Goal: Task Accomplishment & Management: Manage account settings

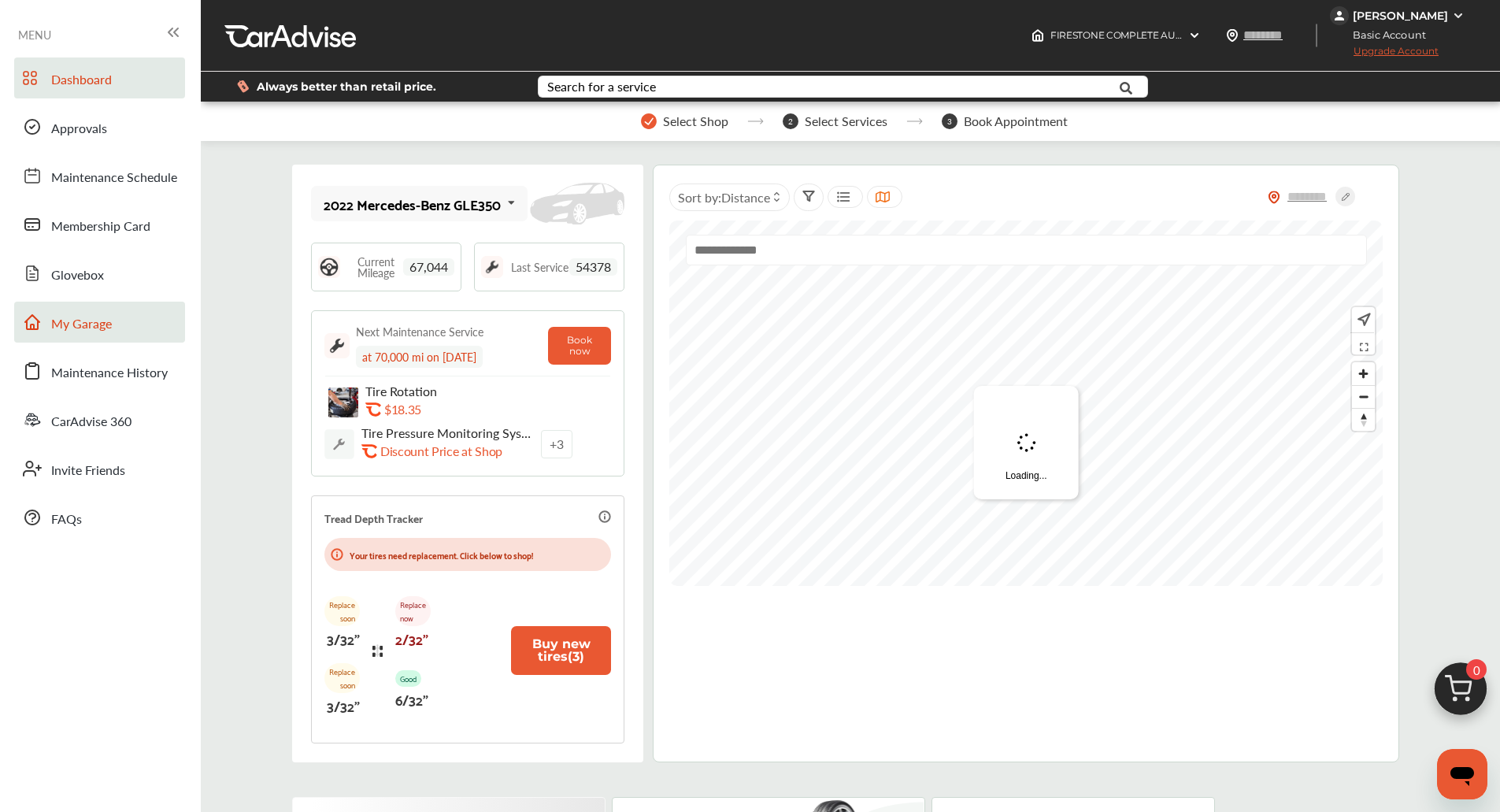
click at [97, 328] on span "My Garage" at bounding box center [81, 324] width 61 height 21
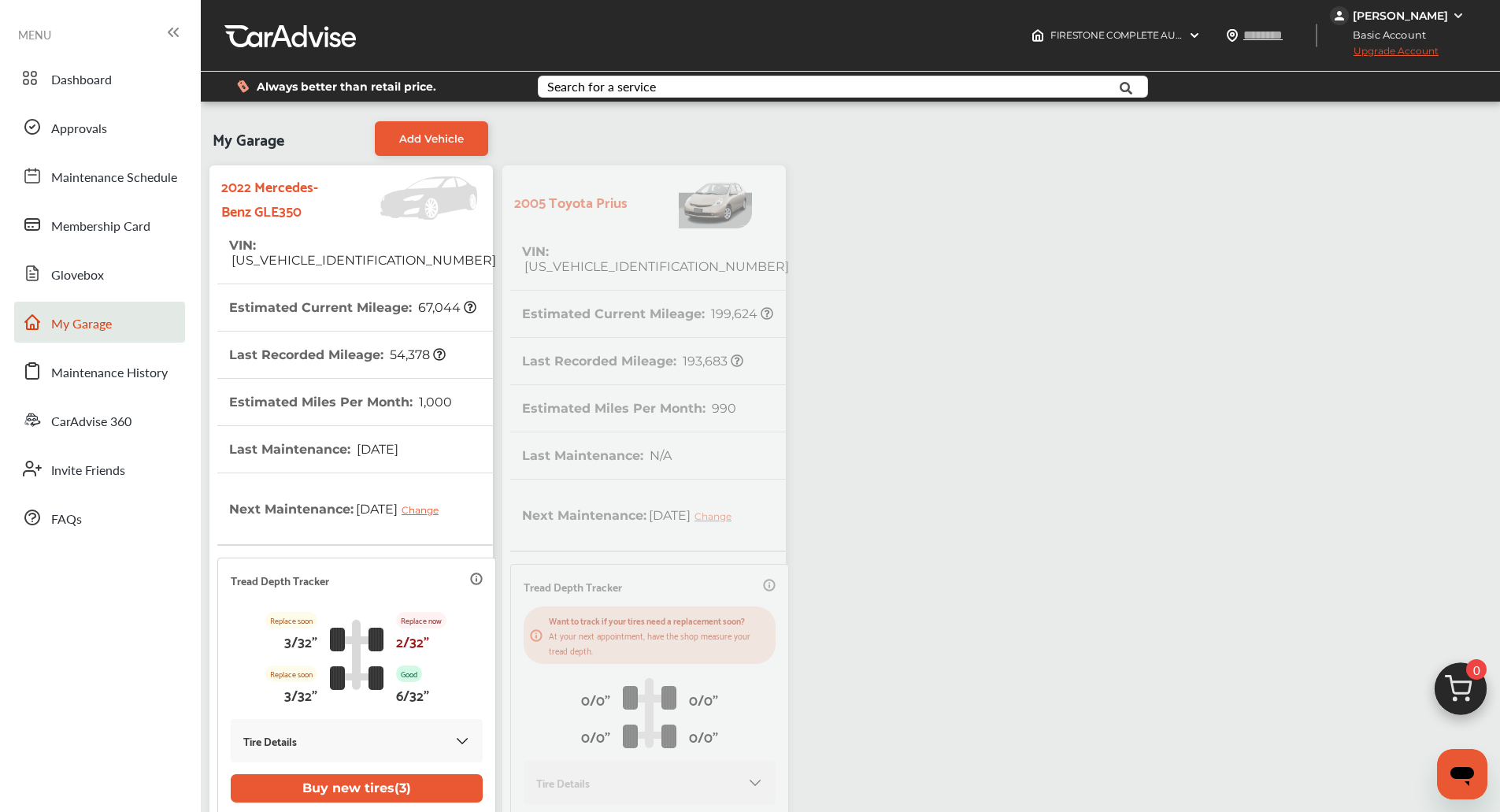
scroll to position [194, 0]
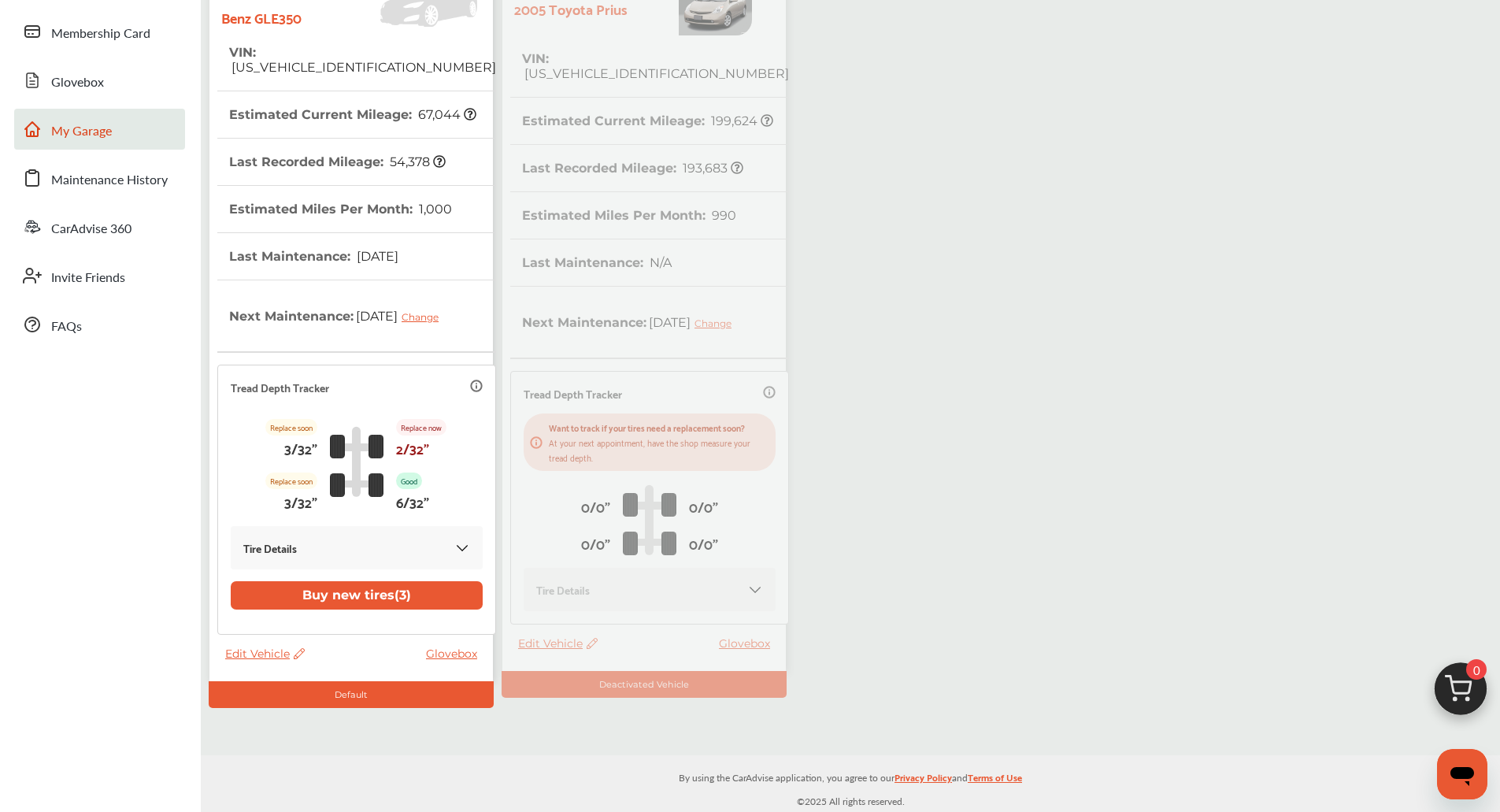
click at [577, 295] on div "2022 Mercedes-Benz GLE350 VIN : [US_VEHICLE_IDENTIFICATION_NUMBER] Estimated Cu…" at bounding box center [497, 337] width 586 height 740
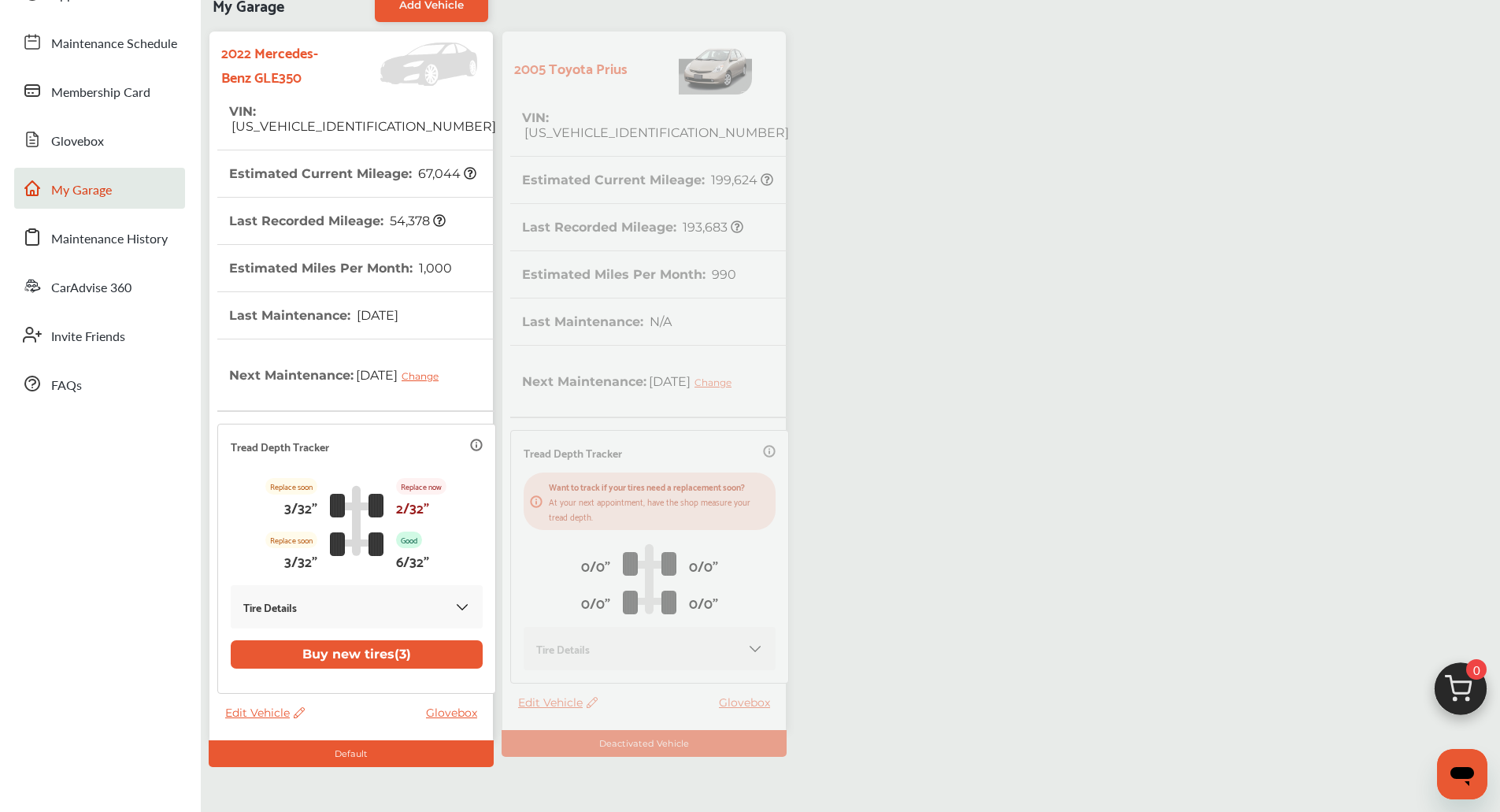
scroll to position [133, 0]
click at [967, 101] on div "My Garage Add Vehicle 2022 Mercedes-Benz GLE350 VIN : [US_VEHICLE_IDENTIFICATIO…" at bounding box center [850, 374] width 1291 height 787
